Goal: Transaction & Acquisition: Download file/media

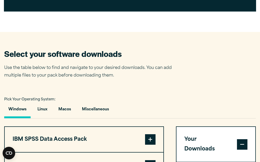
scroll to position [314, 0]
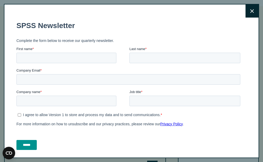
click at [247, 11] on button "Close" at bounding box center [252, 10] width 13 height 13
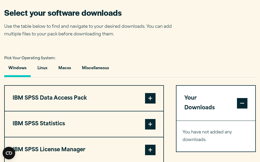
scroll to position [340, 0]
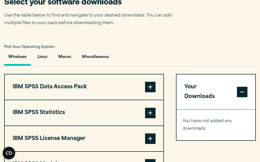
click at [151, 112] on span at bounding box center [150, 112] width 10 height 10
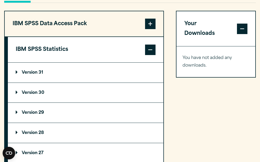
scroll to position [418, 0]
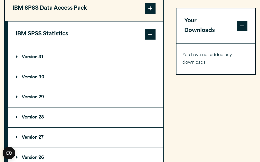
click at [75, 113] on summary "Version 28" at bounding box center [85, 117] width 155 height 20
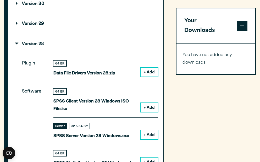
scroll to position [497, 0]
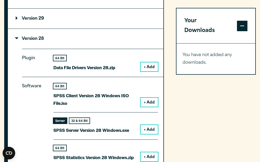
click at [150, 129] on button "+ Add" at bounding box center [148, 129] width 17 height 9
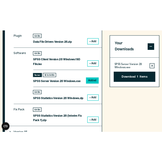
scroll to position [549, 0]
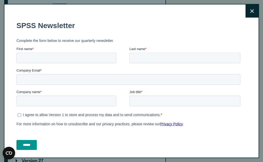
click at [246, 11] on button "Close" at bounding box center [252, 10] width 13 height 13
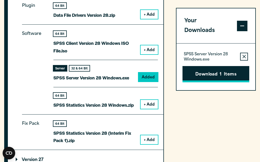
click at [214, 66] on button "Download 1 Items" at bounding box center [215, 74] width 67 height 16
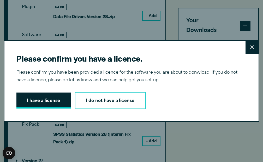
click at [52, 97] on button "I have a license" at bounding box center [43, 100] width 54 height 16
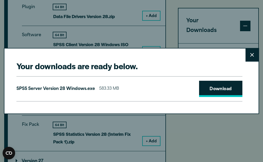
click at [209, 93] on link "Download" at bounding box center [220, 89] width 43 height 16
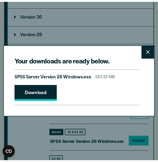
scroll to position [547, 0]
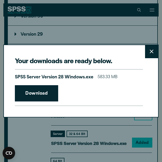
click at [150, 52] on icon at bounding box center [152, 51] width 4 height 4
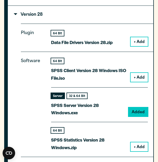
scroll to position [599, 0]
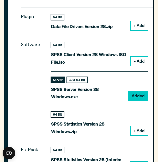
click at [137, 132] on button "+ Add" at bounding box center [139, 130] width 17 height 9
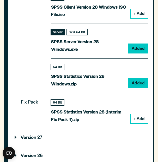
scroll to position [677, 0]
